Goal: Browse casually

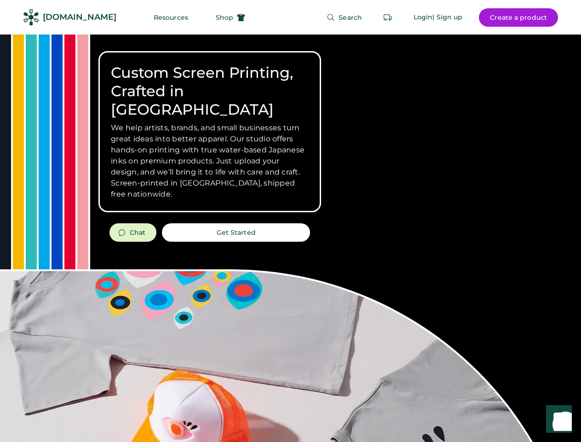
click at [290, 221] on div "Custom Screen Printing, Crafted in [GEOGRAPHIC_DATA] We help artists, brands, a…" at bounding box center [290, 327] width 581 height 584
click at [290, 238] on div "Custom Screen Printing, Crafted in [GEOGRAPHIC_DATA] We help artists, brands, a…" at bounding box center [290, 327] width 581 height 584
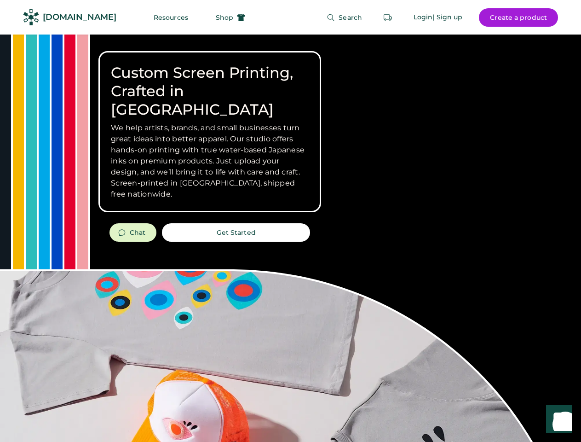
click at [290, 238] on div "Custom Screen Printing, Crafted in [GEOGRAPHIC_DATA] We help artists, brands, a…" at bounding box center [290, 327] width 581 height 584
click at [210, 132] on h3 "We help artists, brands, and small businesses turn great ideas into better appa…" at bounding box center [210, 160] width 198 height 77
click at [210, 122] on h3 "We help artists, brands, and small businesses turn great ideas into better appa…" at bounding box center [210, 160] width 198 height 77
click at [210, 82] on h1 "Custom Screen Printing, Crafted in [GEOGRAPHIC_DATA]" at bounding box center [210, 90] width 198 height 55
